Goal: Transaction & Acquisition: Purchase product/service

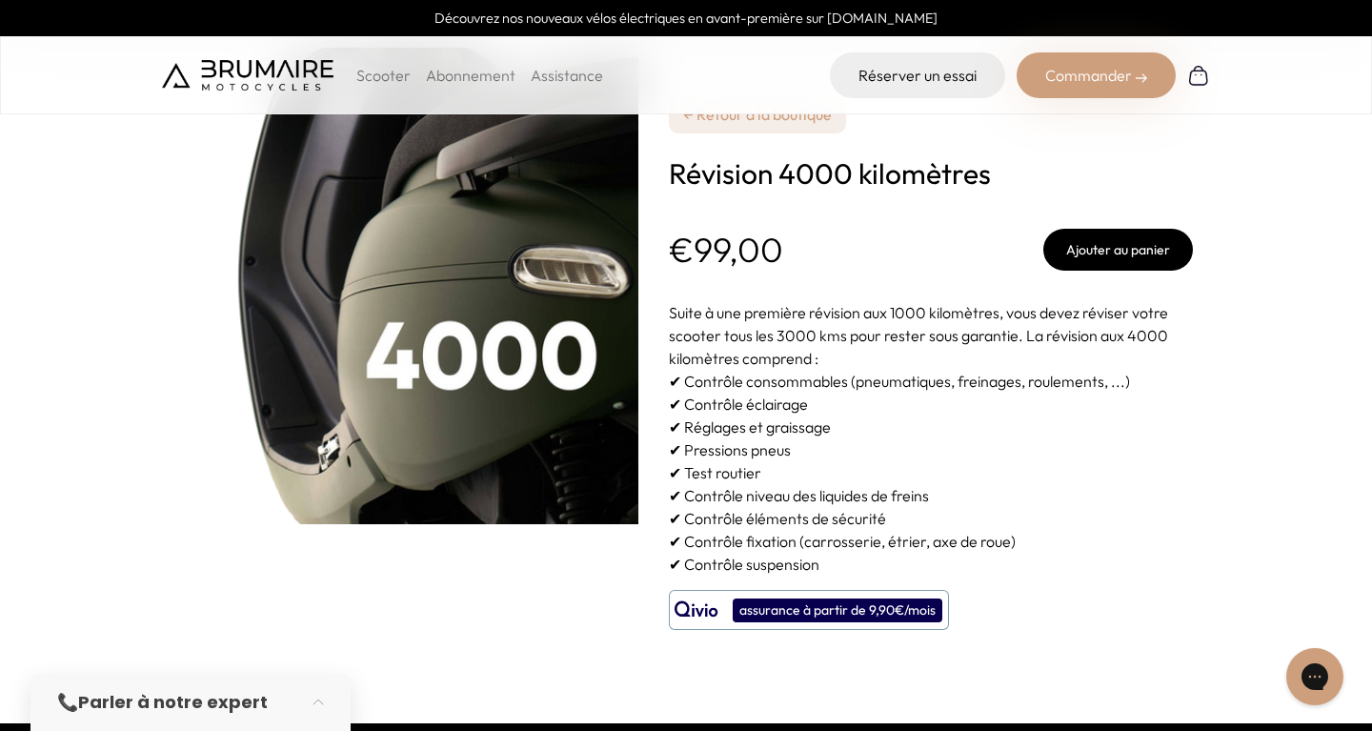
click at [1087, 253] on button "Ajouter au panier" at bounding box center [1118, 250] width 150 height 42
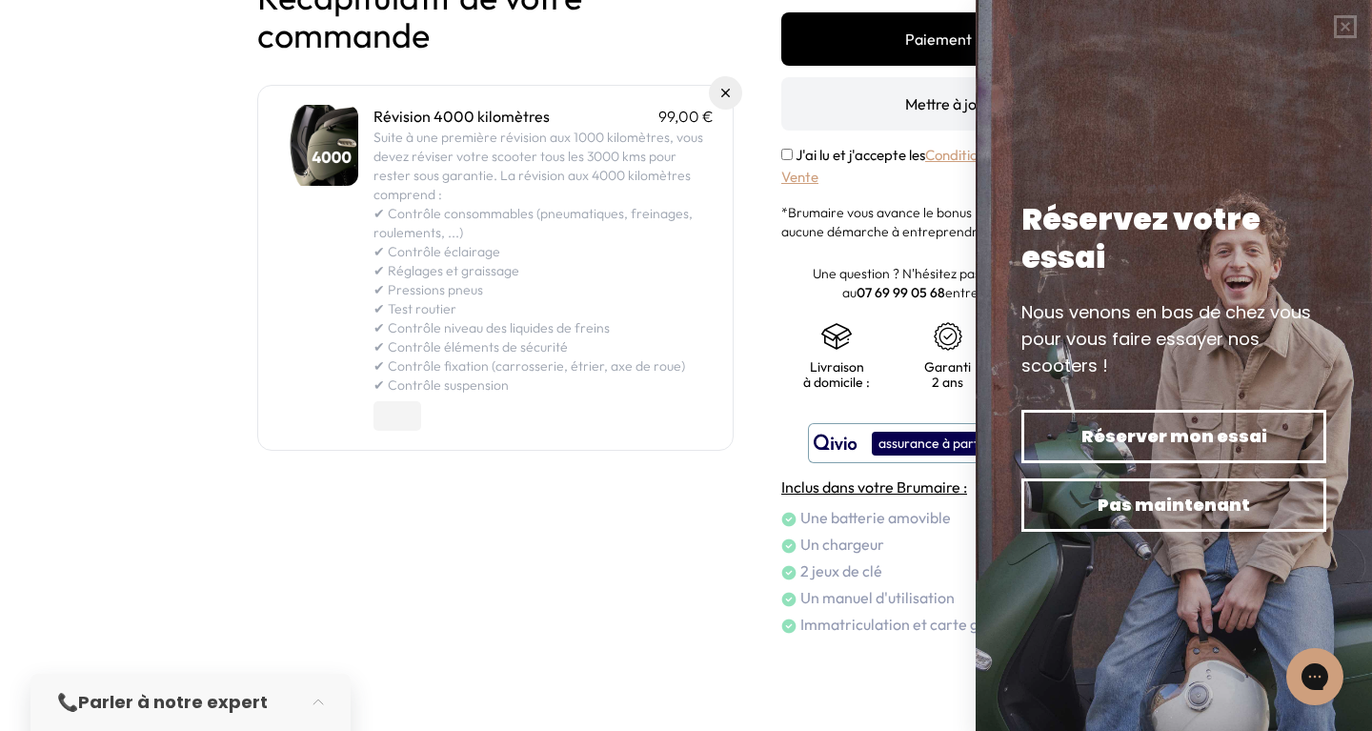
scroll to position [156, 0]
click at [603, 624] on div "Panier Récapitulatif de votre commande Révision 4000 kilomètres 99,00 € Suite à…" at bounding box center [495, 289] width 476 height 696
click at [1347, 25] on button "button" at bounding box center [1345, 26] width 53 height 53
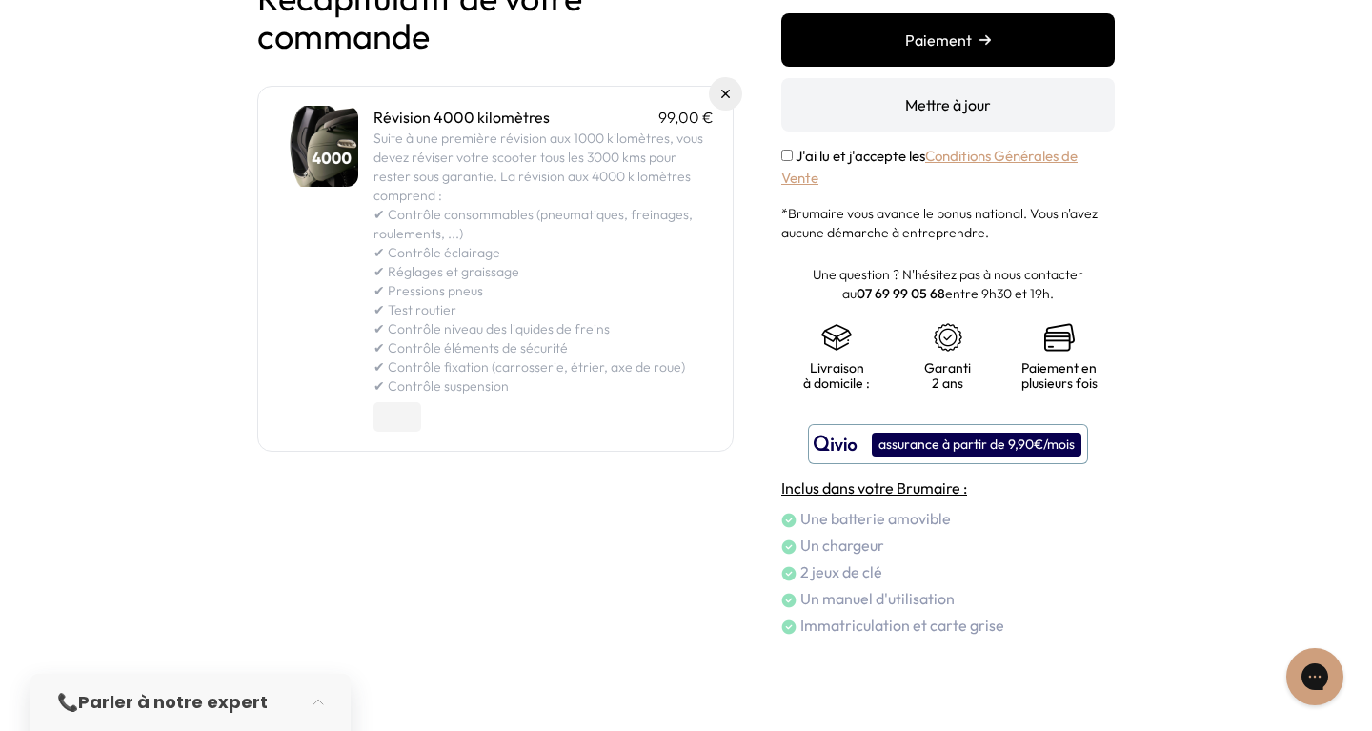
click at [1033, 162] on link "Conditions Générales de Vente" at bounding box center [929, 167] width 296 height 40
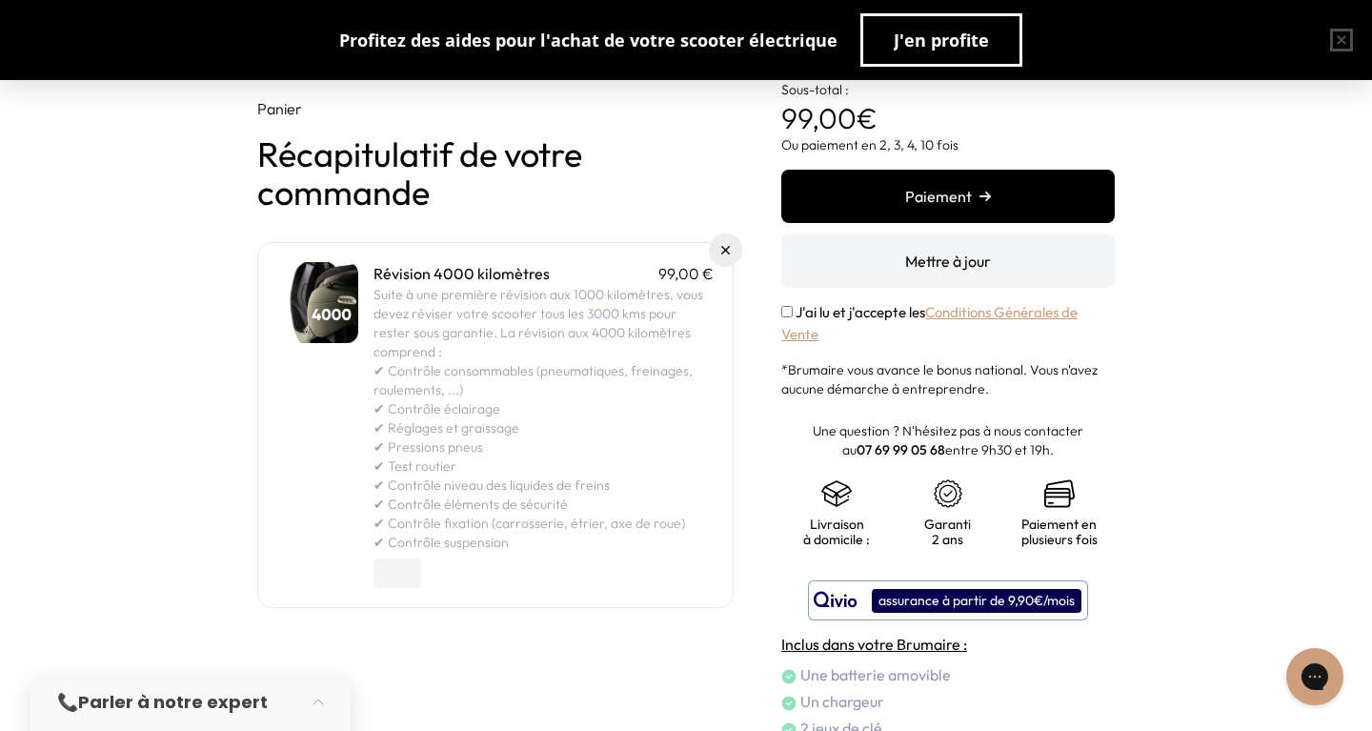
scroll to position [0, 0]
click at [1030, 212] on button "Paiement" at bounding box center [947, 196] width 333 height 53
